Goal: Task Accomplishment & Management: Manage account settings

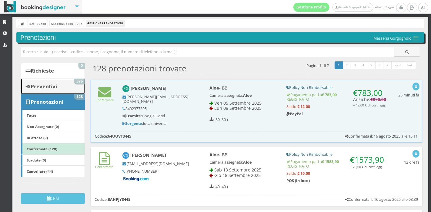
click at [41, 88] on b "Preventivi" at bounding box center [44, 86] width 26 height 7
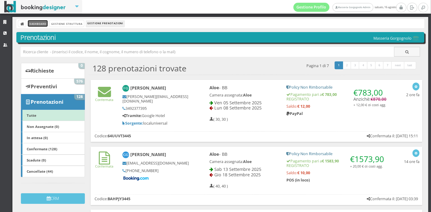
click at [33, 21] on link "Dashboard" at bounding box center [38, 23] width 20 height 6
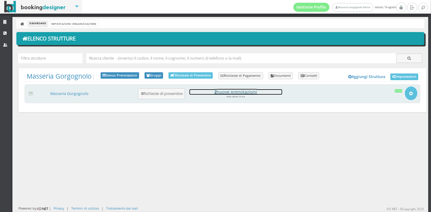
click at [242, 92] on h4 "2 nuove prenotazioni" at bounding box center [235, 91] width 93 height 5
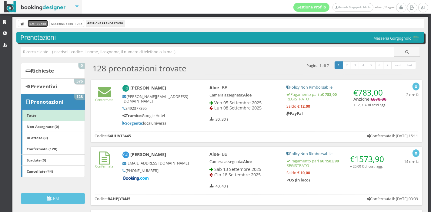
click at [38, 24] on link "Dashboard" at bounding box center [38, 23] width 20 height 6
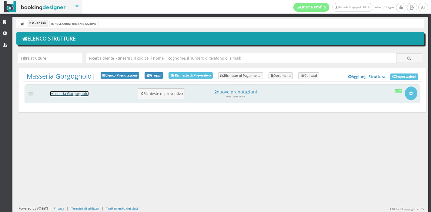
click at [83, 94] on link "Masseria Gorgognolo" at bounding box center [69, 93] width 38 height 5
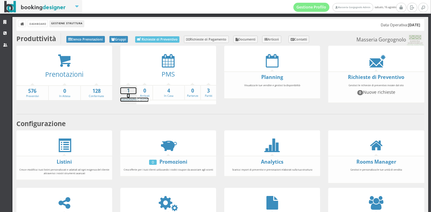
click at [128, 95] on link "1 In [GEOGRAPHIC_DATA]" at bounding box center [134, 94] width 28 height 14
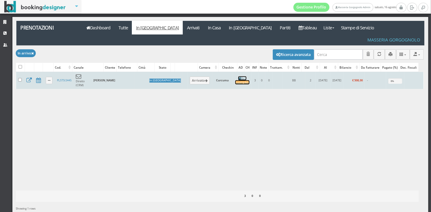
click at [235, 76] on link "0 / 3 Incompleto" at bounding box center [242, 80] width 14 height 8
click at [190, 77] on button "Arrivato" at bounding box center [200, 81] width 20 height 8
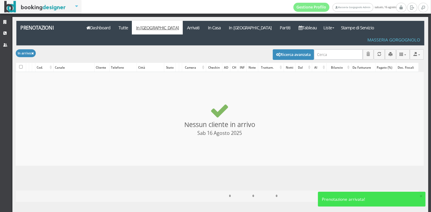
checkbox input "false"
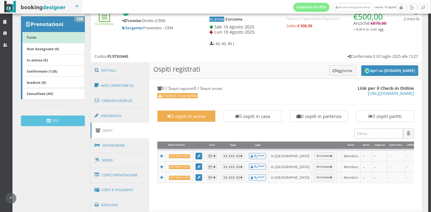
scroll to position [98, 0]
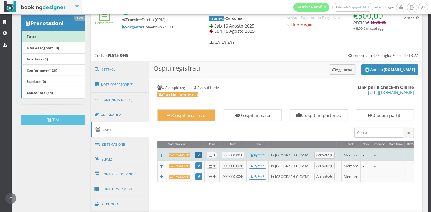
click at [200, 152] on link at bounding box center [198, 155] width 7 height 7
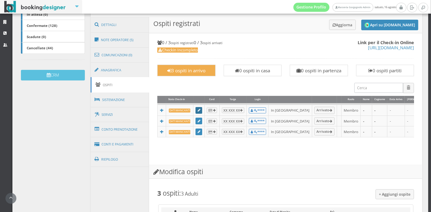
scroll to position [145, 0]
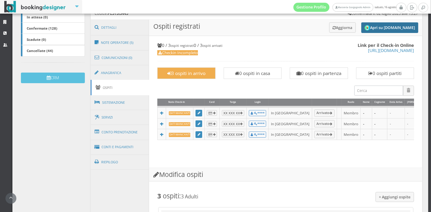
click at [385, 27] on button "Apri su [DOMAIN_NAME]" at bounding box center [389, 27] width 57 height 11
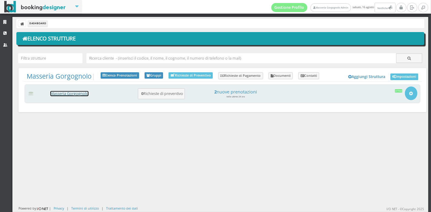
click at [75, 93] on link "Masseria Gorgognolo" at bounding box center [69, 93] width 38 height 5
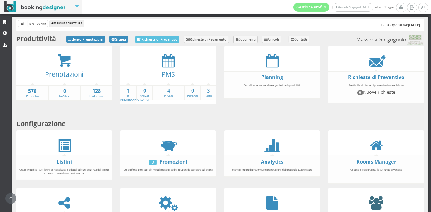
scroll to position [112, 0]
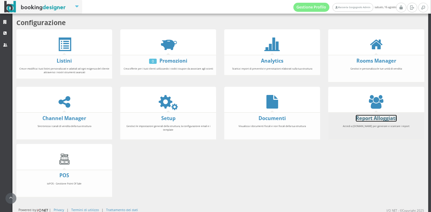
click at [372, 118] on link "Report Alloggiati" at bounding box center [375, 118] width 41 height 7
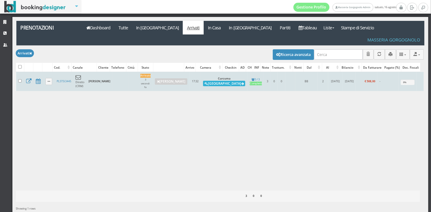
click at [204, 82] on icon at bounding box center [205, 83] width 3 height 3
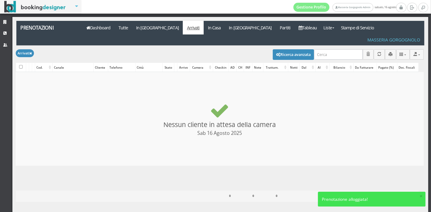
checkbox input "false"
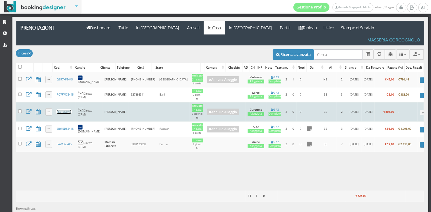
click at [64, 110] on link "PL5T5I3445" at bounding box center [64, 112] width 15 height 4
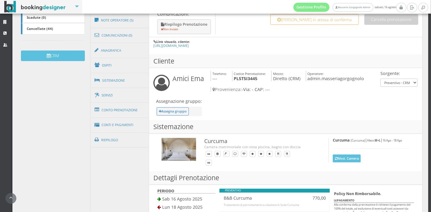
scroll to position [169, 0]
click at [137, 107] on link "Conto Prenotazione" at bounding box center [120, 111] width 59 height 16
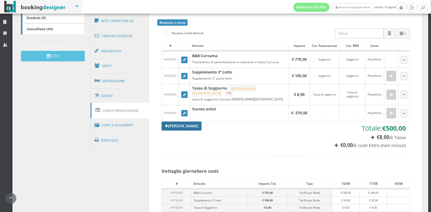
click at [182, 122] on link "[PERSON_NAME]" at bounding box center [181, 126] width 40 height 9
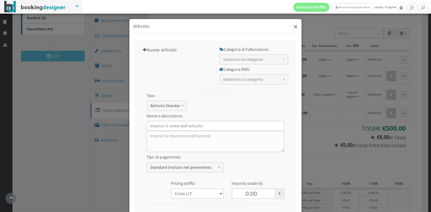
click at [293, 30] on button "×" at bounding box center [295, 27] width 4 height 8
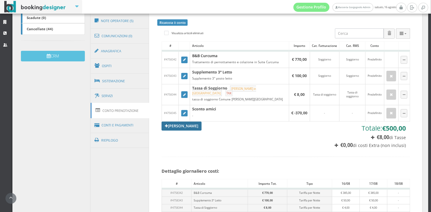
click at [188, 125] on link "[PERSON_NAME]" at bounding box center [181, 126] width 40 height 9
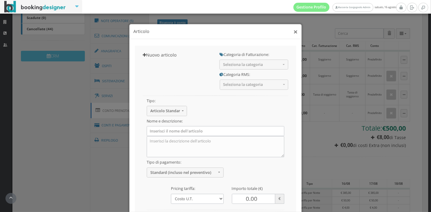
click at [293, 28] on button "×" at bounding box center [295, 27] width 4 height 8
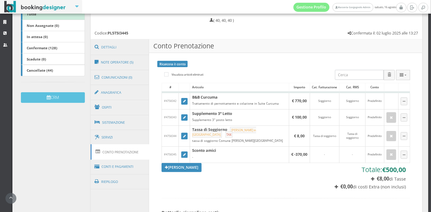
scroll to position [123, 0]
click at [176, 165] on link "[PERSON_NAME]" at bounding box center [181, 167] width 40 height 9
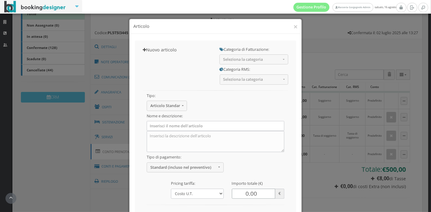
drag, startPoint x: 246, startPoint y: 192, endPoint x: 224, endPoint y: 191, distance: 22.2
click at [224, 91] on div "Tipo: Articolo Standard Articolo Standard Sconto Tassa Seleziona il tipo di art…" at bounding box center [216, 91] width 146 height 0
click at [239, 195] on input "508.00" at bounding box center [254, 194] width 44 height 10
type input "-508.00"
click at [214, 196] on select "Costo U.T. Addebito Per NOTTE GIORNALIERO Addebito su Date Specifiche" at bounding box center [197, 194] width 52 height 10
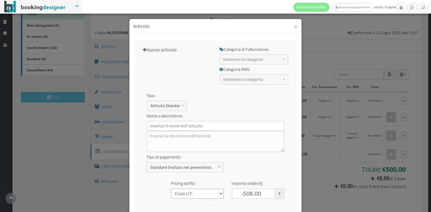
click at [171, 189] on select "Costo U.T. Addebito Per NOTTE GIORNALIERO Addebito su Date Specifiche" at bounding box center [197, 194] width 52 height 10
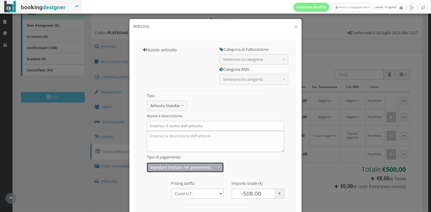
click at [186, 170] on button "Standard (incluso nel preventivo)" at bounding box center [185, 168] width 77 height 10
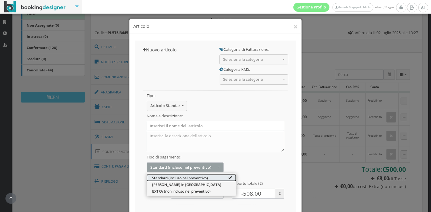
click at [188, 179] on span "Standard (incluso nel preventivo)" at bounding box center [180, 177] width 56 height 5
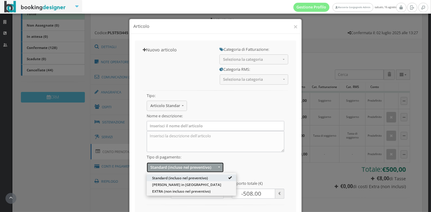
select select "1"
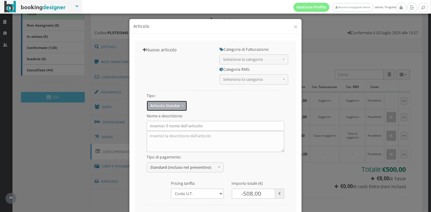
click at [168, 107] on span "Articolo Standard" at bounding box center [165, 106] width 30 height 5
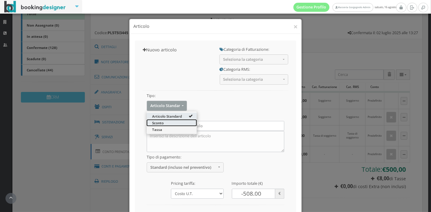
click at [165, 124] on link "Sconto" at bounding box center [172, 123] width 50 height 7
select select "3"
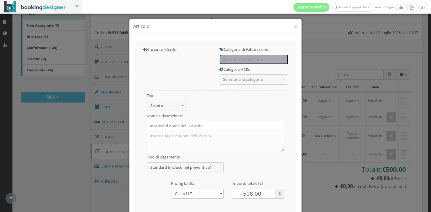
click at [230, 58] on span "Seleziona la categoria" at bounding box center [252, 59] width 58 height 5
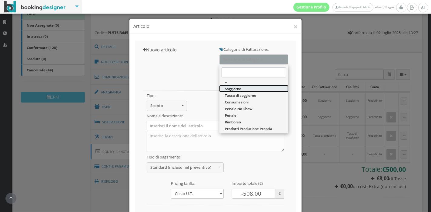
click at [237, 91] on span "Soggiorno" at bounding box center [233, 88] width 16 height 5
select select "1"
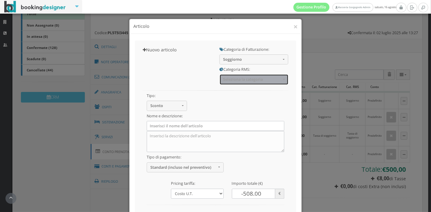
click at [247, 77] on button "Seleziona la categoria" at bounding box center [254, 79] width 69 height 10
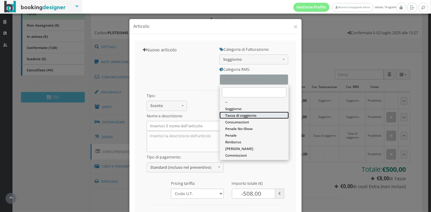
click at [243, 112] on link "Tassa di soggiorno" at bounding box center [254, 115] width 69 height 7
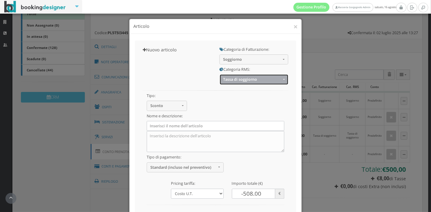
click at [240, 78] on span "Tassa di soggiorno" at bounding box center [252, 79] width 58 height 5
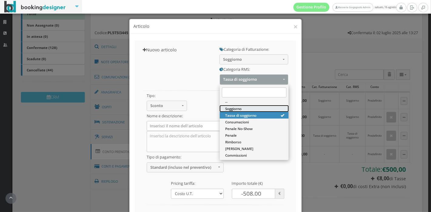
click at [239, 111] on span "Soggiorno" at bounding box center [233, 108] width 16 height 5
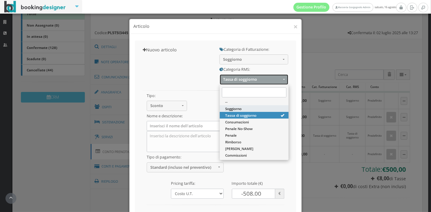
select select "1"
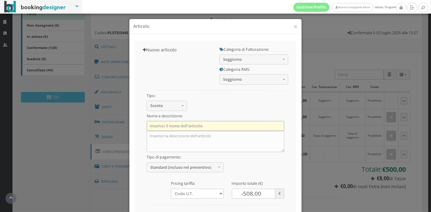
click at [206, 126] on input "text" at bounding box center [215, 126] width 137 height 10
type input "Sconto Amici"
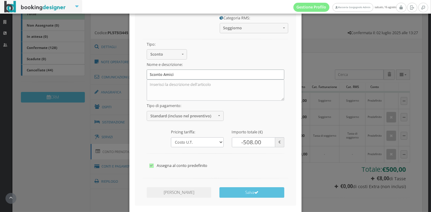
scroll to position [59, 0]
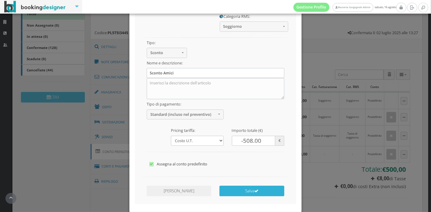
click at [254, 190] on icon "submit" at bounding box center [256, 191] width 4 height 4
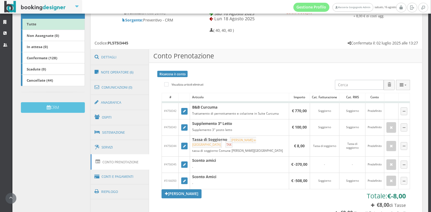
scroll to position [0, 0]
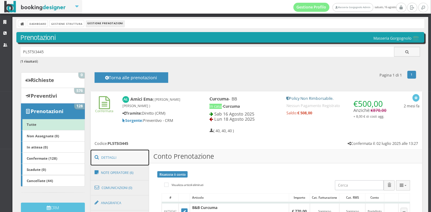
click at [122, 154] on link "Dettagli" at bounding box center [120, 158] width 59 height 16
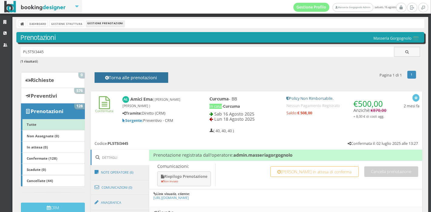
click at [119, 75] on h4 "Torna alle prenotazioni" at bounding box center [131, 79] width 60 height 9
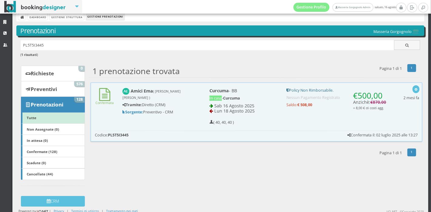
scroll to position [8, 0]
